Goal: Information Seeking & Learning: Learn about a topic

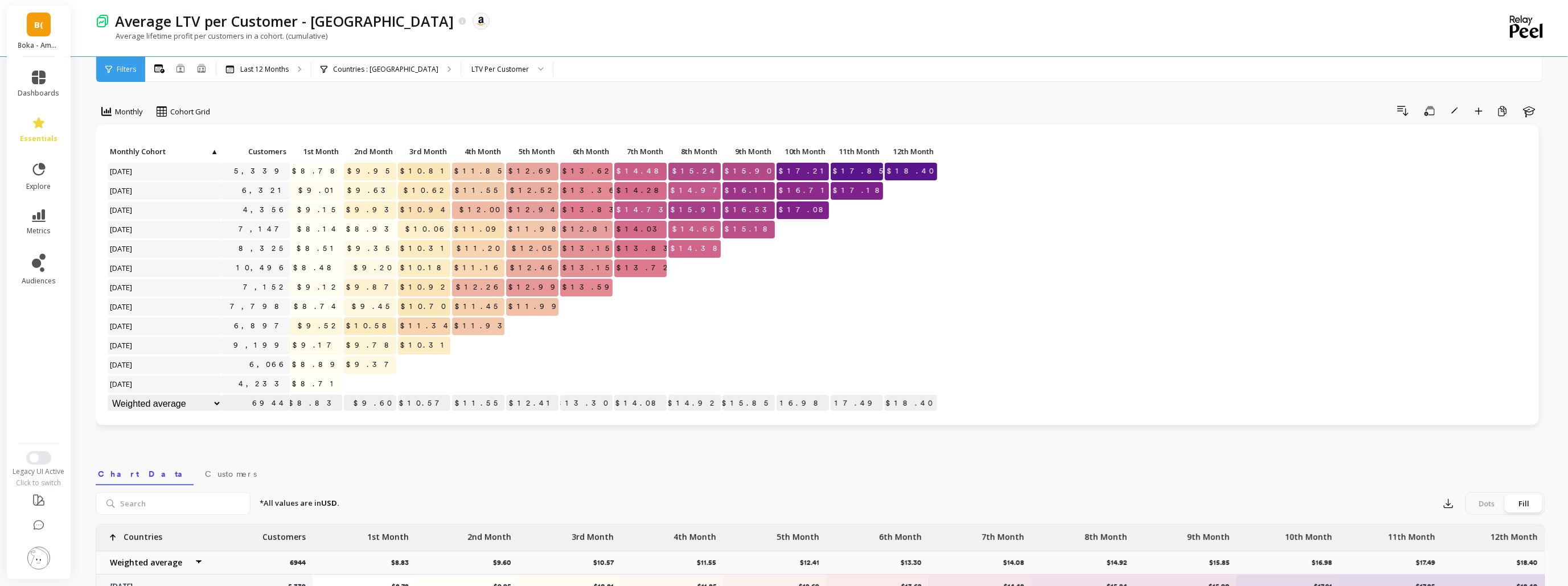
click at [112, 78] on div "Filters" at bounding box center [120, 70] width 49 height 25
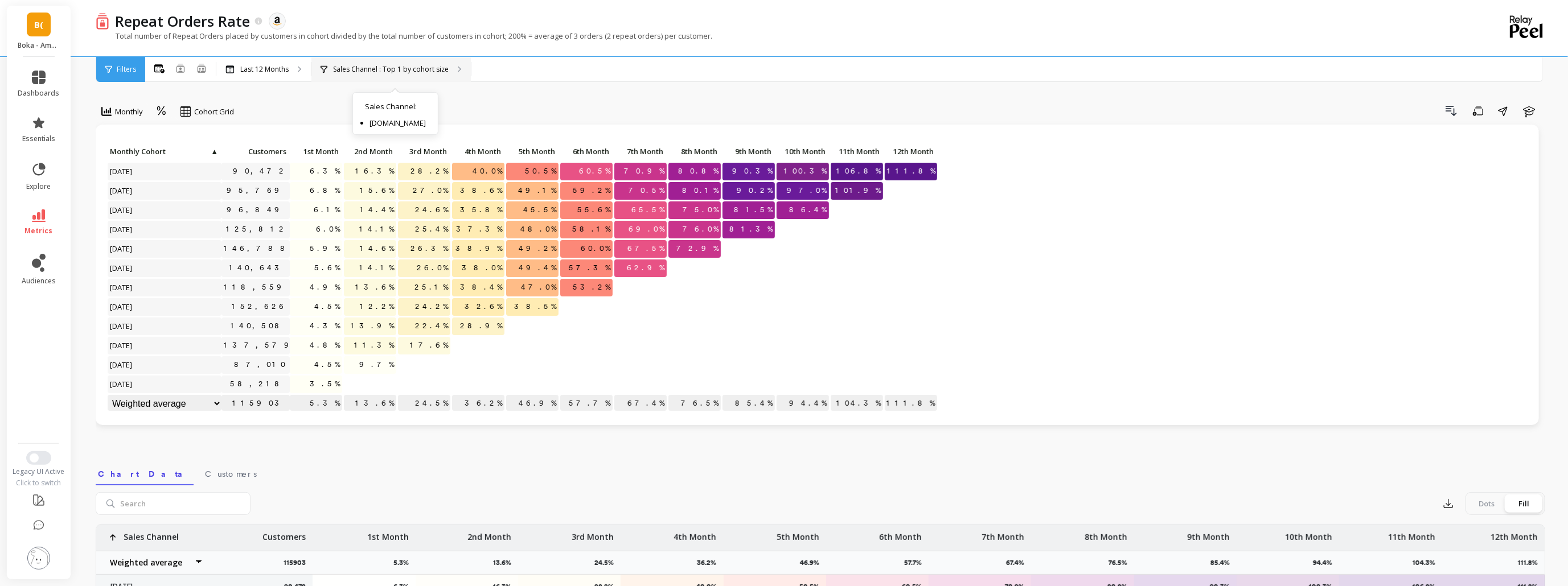
click at [352, 69] on p "Sales Channel : Top 1 by cohort size" at bounding box center [390, 69] width 115 height 9
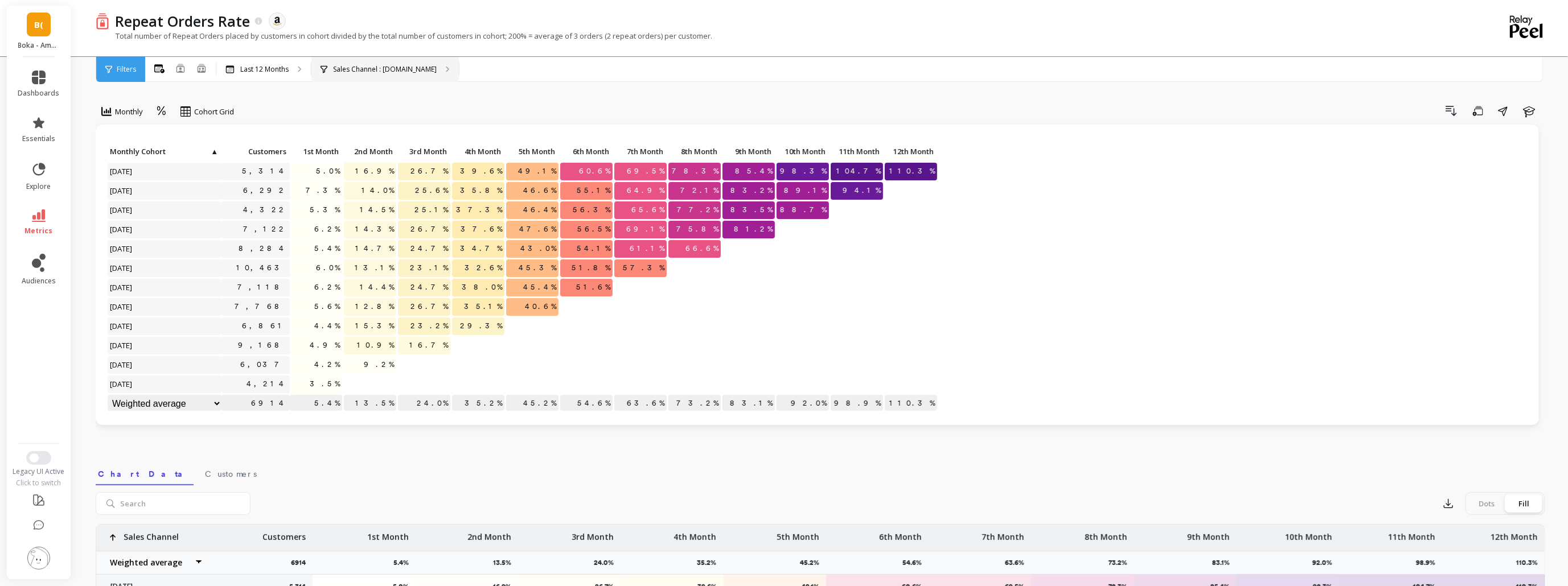
click at [397, 60] on div "Sales Channel : [DOMAIN_NAME]" at bounding box center [385, 70] width 147 height 25
